Goal: Task Accomplishment & Management: Use online tool/utility

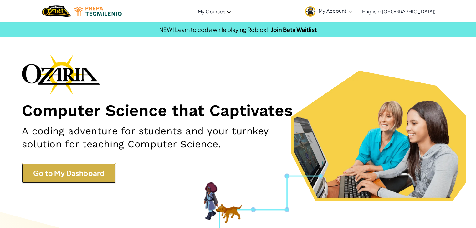
click at [71, 177] on link "Go to My Dashboard" at bounding box center [69, 174] width 94 height 20
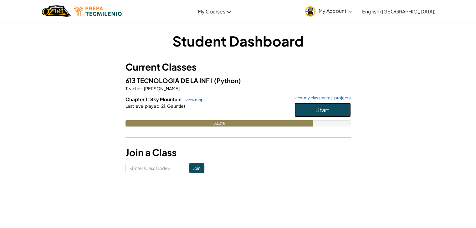
click at [329, 114] on button "Start" at bounding box center [323, 110] width 56 height 14
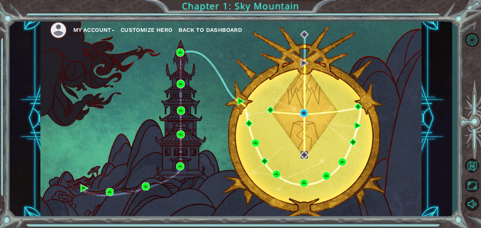
click at [302, 154] on img at bounding box center [304, 155] width 8 height 8
click at [305, 157] on img at bounding box center [304, 155] width 8 height 8
click at [304, 111] on img at bounding box center [304, 113] width 8 height 8
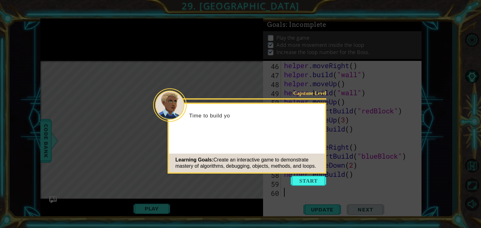
scroll to position [436, 0]
click at [309, 183] on button "Start" at bounding box center [308, 181] width 36 height 10
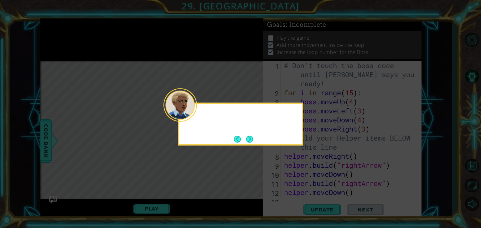
scroll to position [0, 0]
click at [247, 140] on button "Next" at bounding box center [249, 139] width 10 height 10
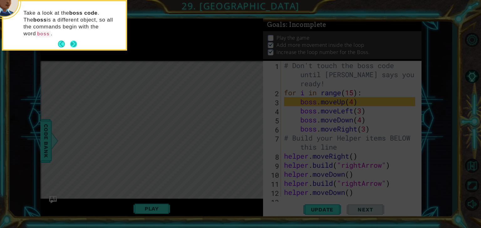
click at [73, 39] on button "Next" at bounding box center [74, 44] width 10 height 10
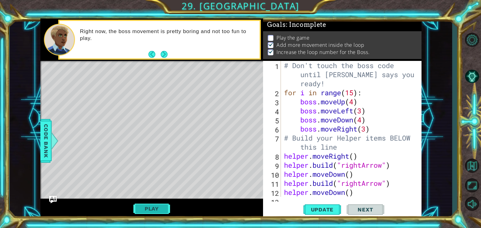
click at [152, 209] on button "Play" at bounding box center [151, 209] width 37 height 12
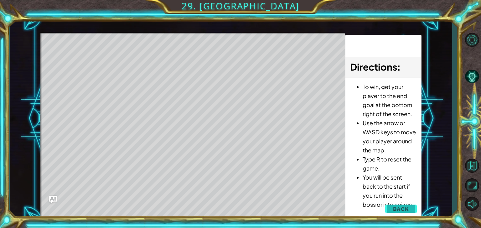
click at [403, 206] on span "Back" at bounding box center [401, 209] width 16 height 6
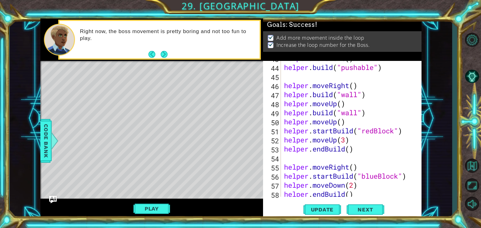
scroll to position [436, 0]
